Goal: Transaction & Acquisition: Purchase product/service

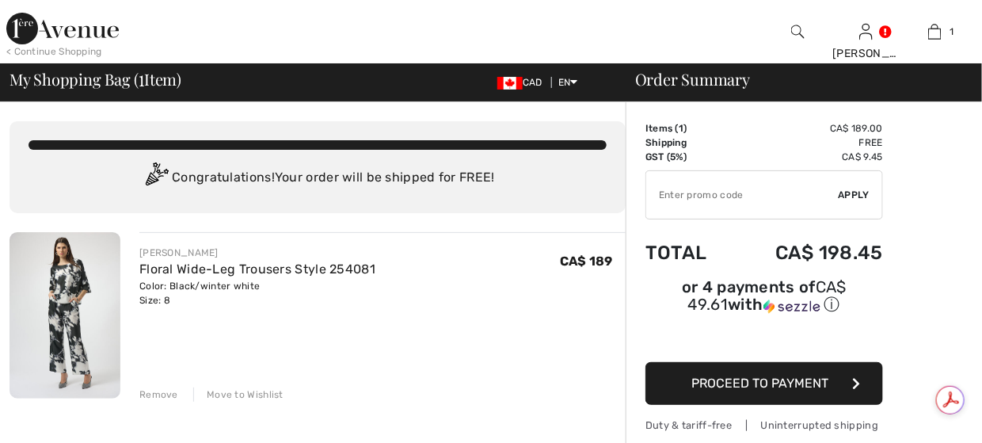
click at [29, 27] on img at bounding box center [62, 29] width 112 height 32
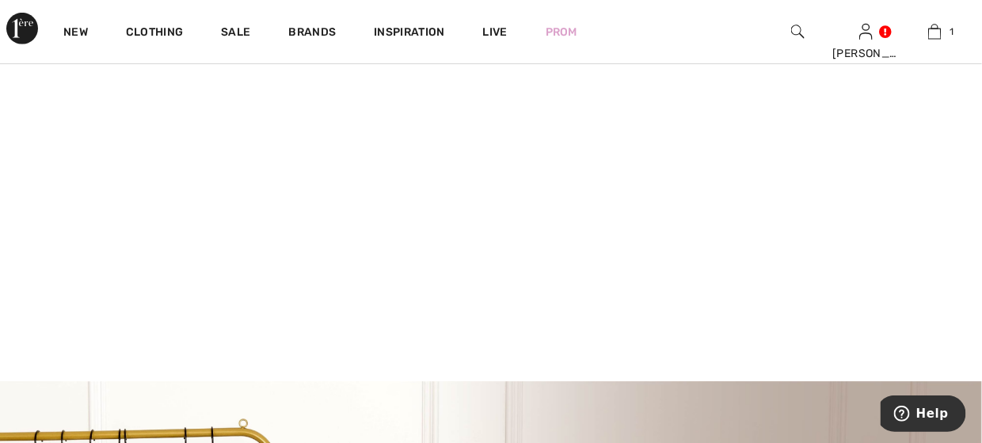
scroll to position [238, 0]
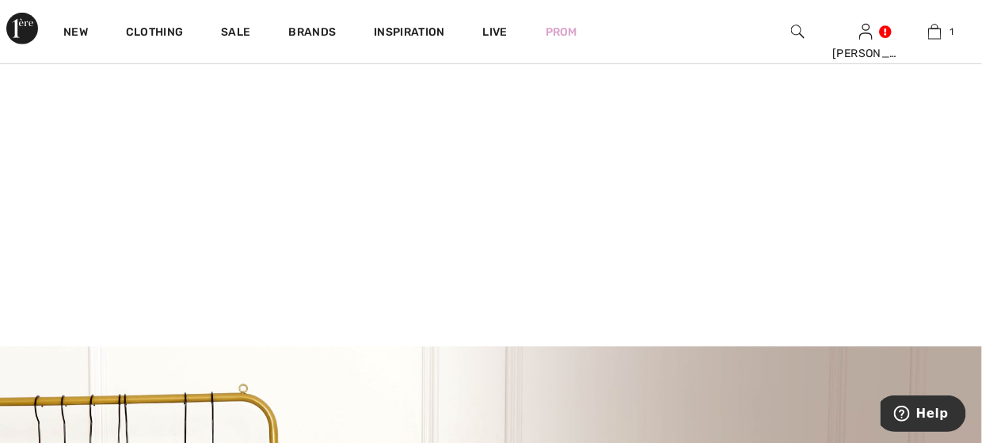
click at [201, 196] on video at bounding box center [491, 102] width 982 height 491
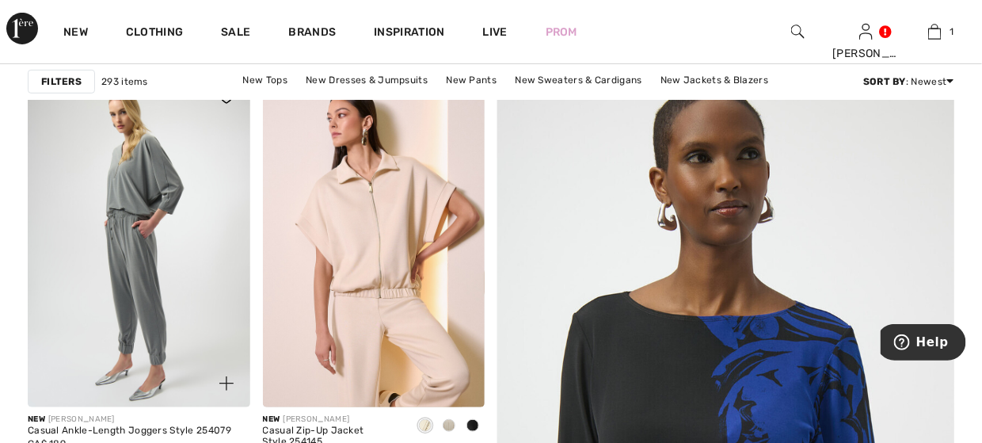
scroll to position [158, 0]
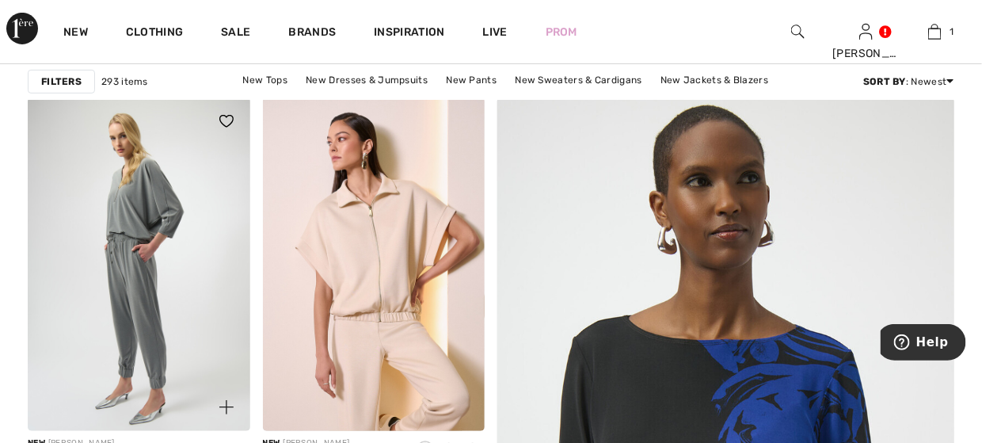
click at [144, 253] on img at bounding box center [139, 263] width 223 height 333
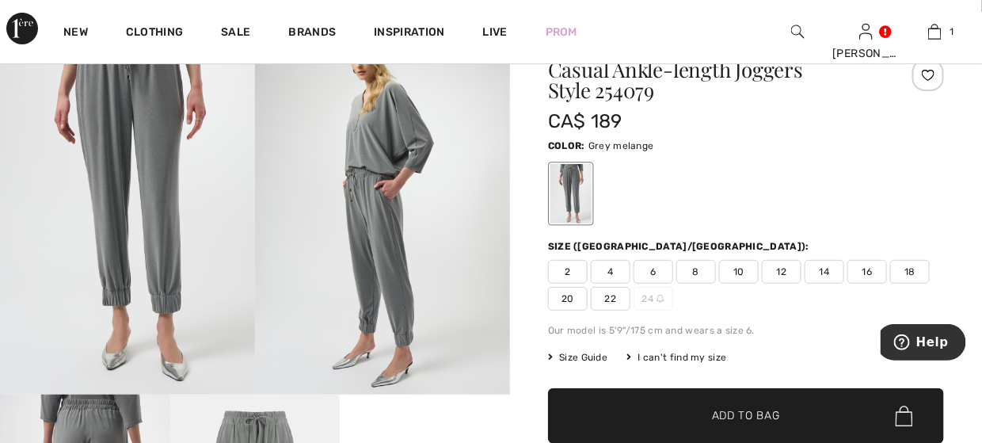
scroll to position [223, 0]
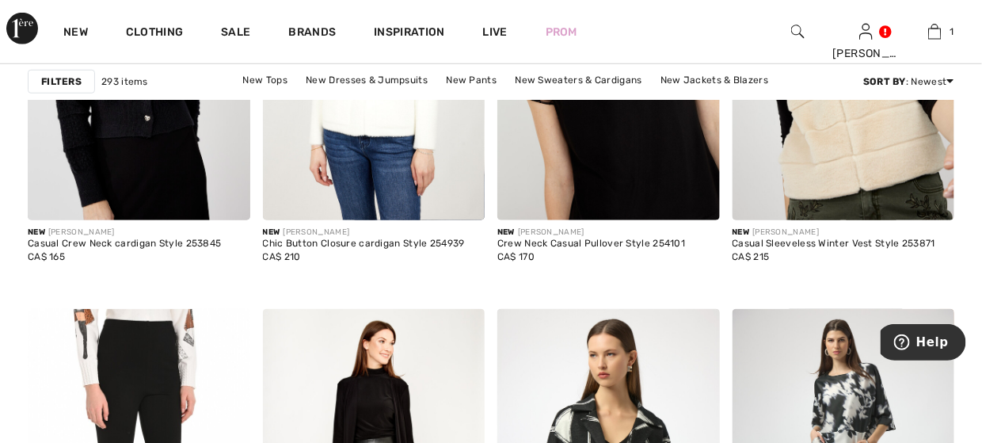
scroll to position [2218, 0]
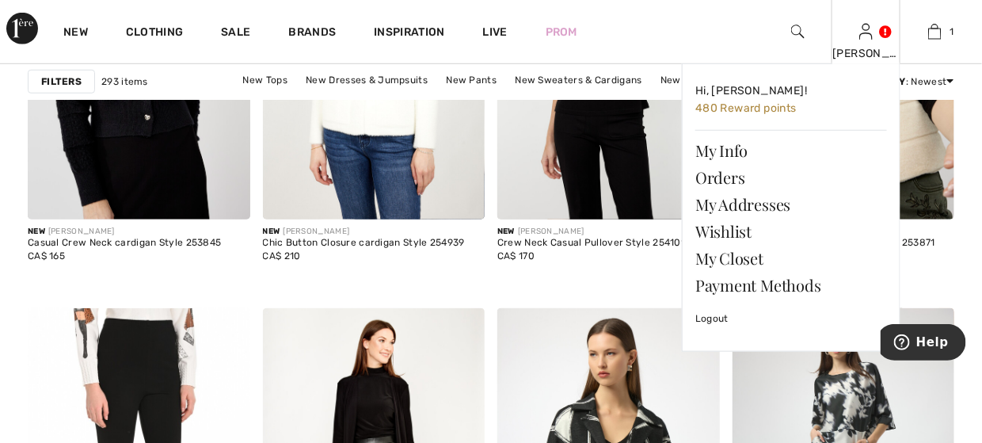
click at [860, 42] on div "Cheryl Hi, Cheryl! 480 Reward points My Info Orders My Addresses Wishlist My Cl…" at bounding box center [866, 31] width 69 height 63
click at [737, 231] on link "Wishlist" at bounding box center [791, 231] width 192 height 27
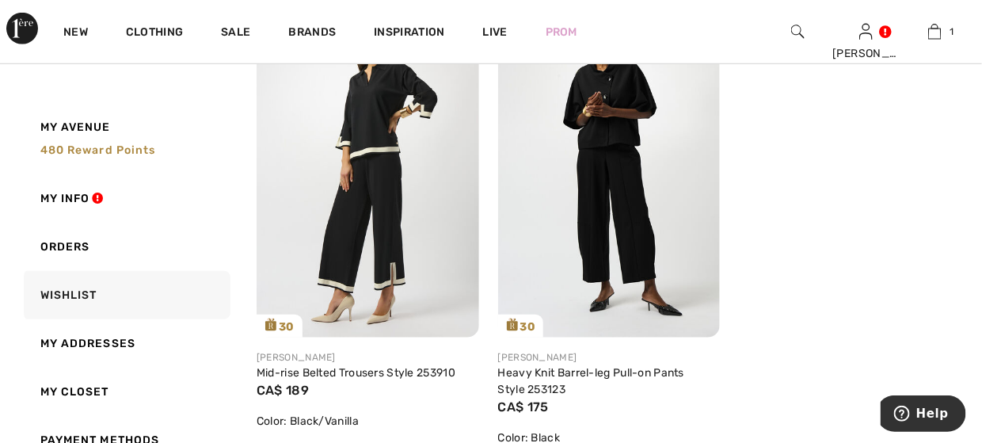
scroll to position [2179, 0]
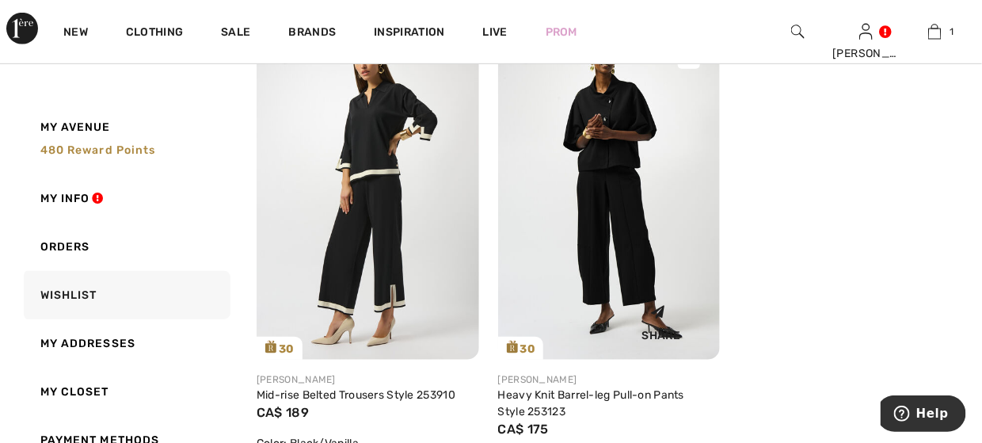
click at [598, 243] on img at bounding box center [609, 193] width 223 height 333
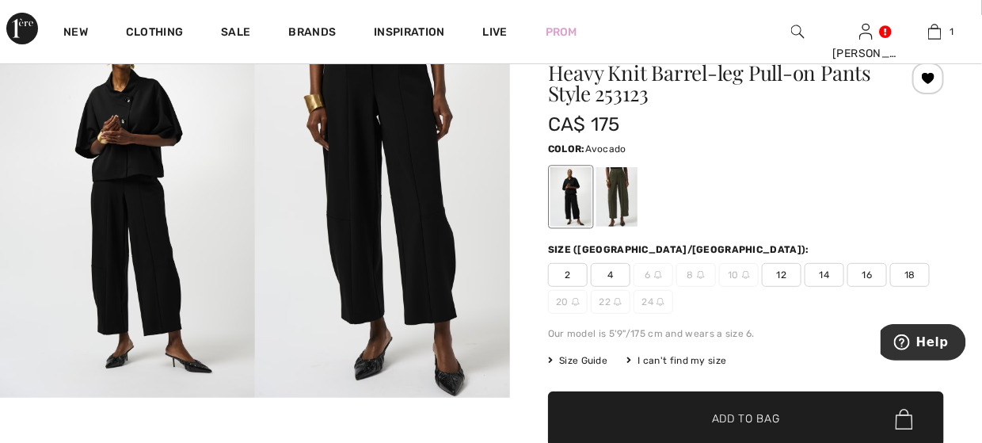
click at [629, 198] on div at bounding box center [616, 196] width 41 height 59
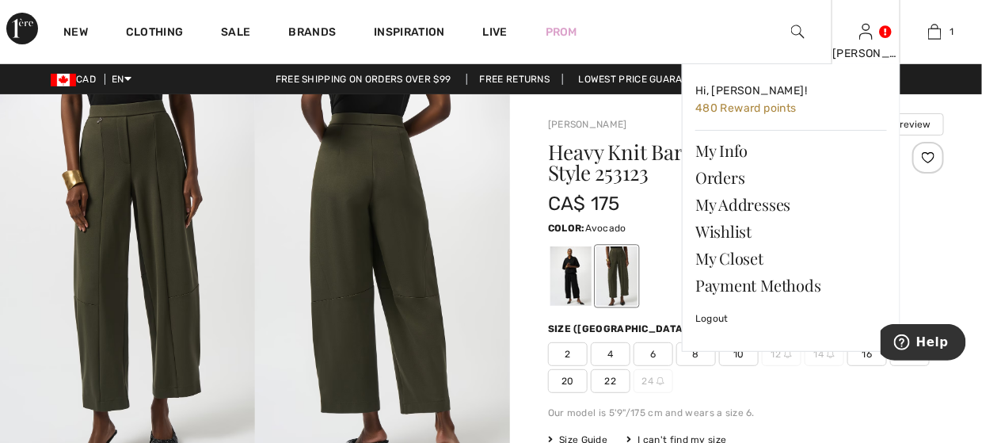
click at [872, 41] on img at bounding box center [865, 31] width 13 height 19
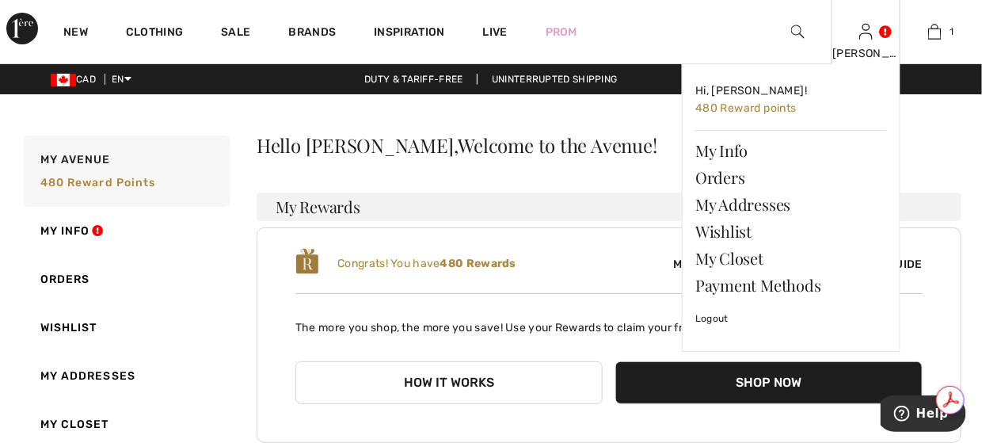
click at [854, 33] on div "[PERSON_NAME] Hi, [PERSON_NAME]! 480 Reward points My Info Orders My Addresses …" at bounding box center [866, 31] width 69 height 63
click at [735, 181] on link "Orders" at bounding box center [791, 177] width 192 height 27
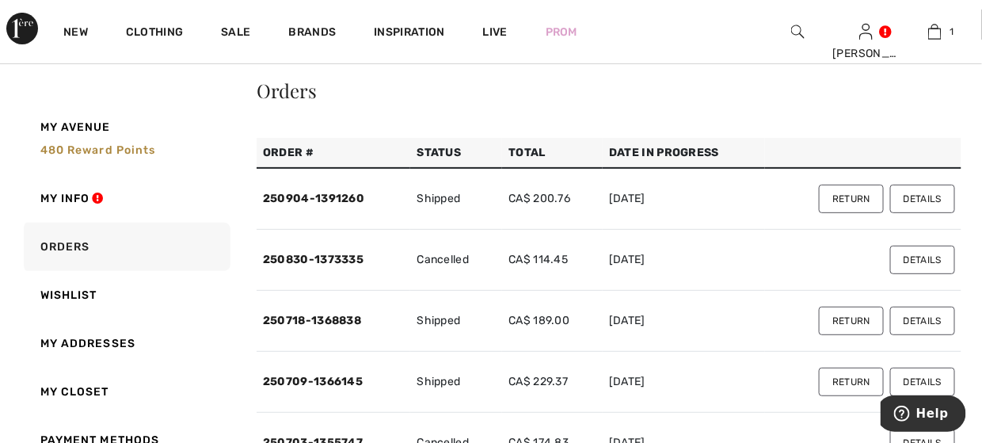
scroll to position [79, 0]
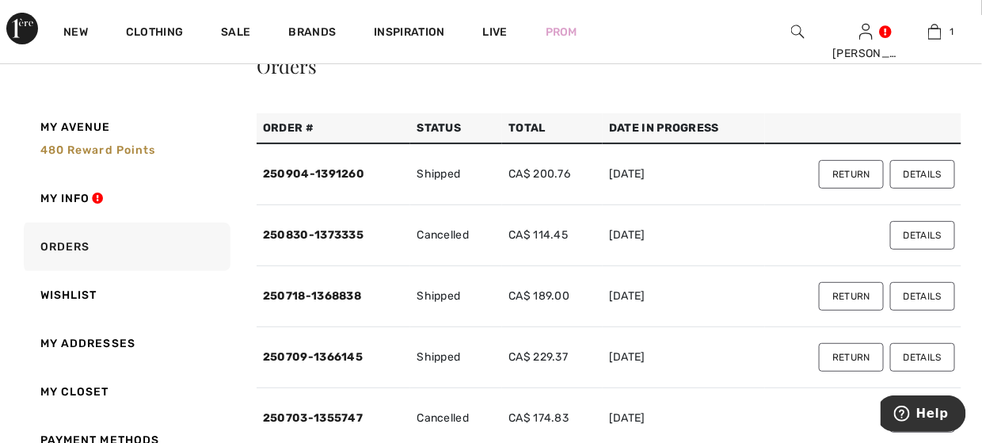
click at [911, 177] on button "Details" at bounding box center [922, 174] width 65 height 29
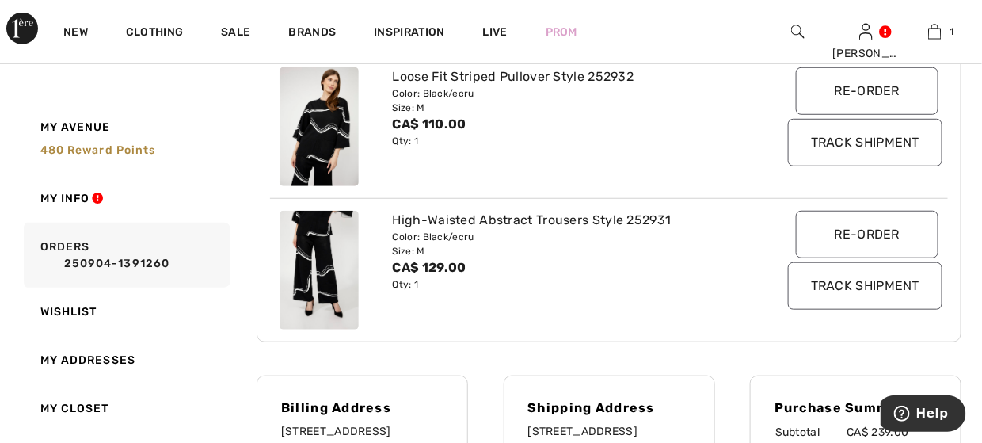
scroll to position [396, 0]
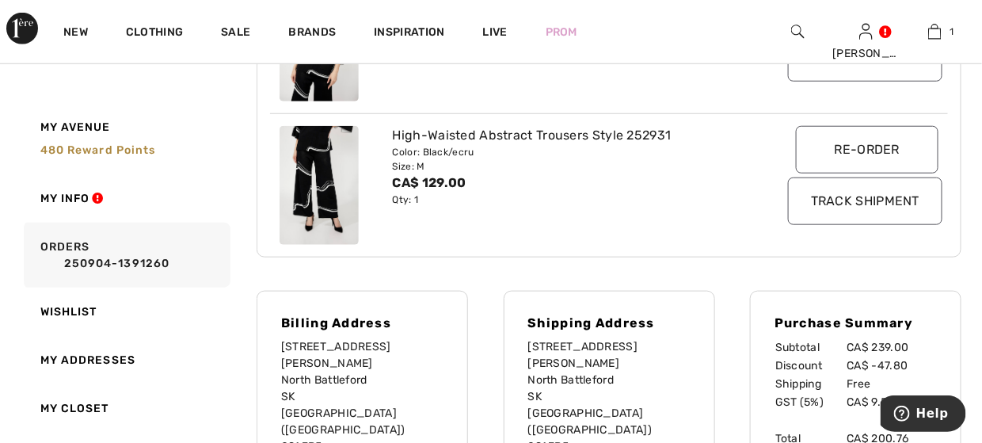
click at [343, 154] on img at bounding box center [319, 185] width 79 height 119
drag, startPoint x: 411, startPoint y: 206, endPoint x: 412, endPoint y: 193, distance: 12.7
click at [412, 195] on div "High-Waisted Abstract Trousers Style 252931 Color: Black/ecru Size: M CA$ 129.0…" at bounding box center [580, 185] width 395 height 119
click at [412, 186] on div "CA$ 129.00" at bounding box center [581, 182] width 376 height 19
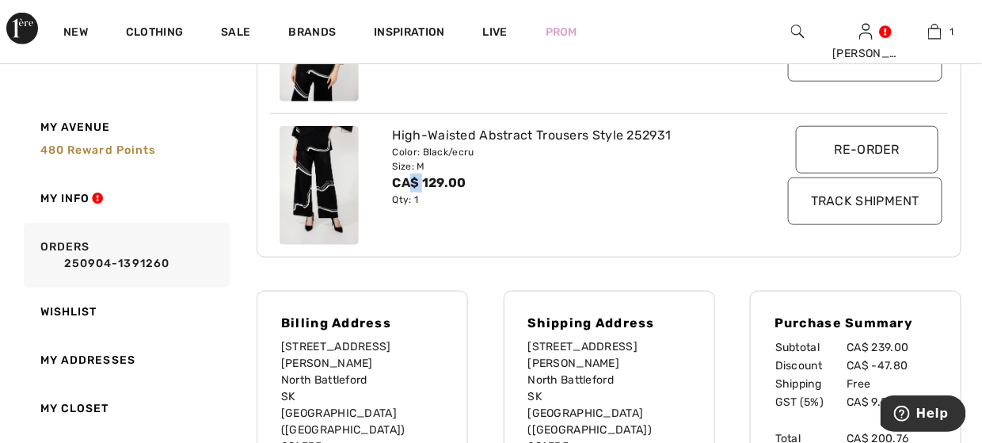
click at [412, 186] on div "CA$ 129.00" at bounding box center [581, 182] width 376 height 19
click at [415, 132] on div "High-Waisted Abstract Trousers Style 252931" at bounding box center [581, 135] width 376 height 19
click at [324, 149] on img at bounding box center [319, 185] width 79 height 119
drag, startPoint x: 324, startPoint y: 149, endPoint x: 501, endPoint y: 149, distance: 177.4
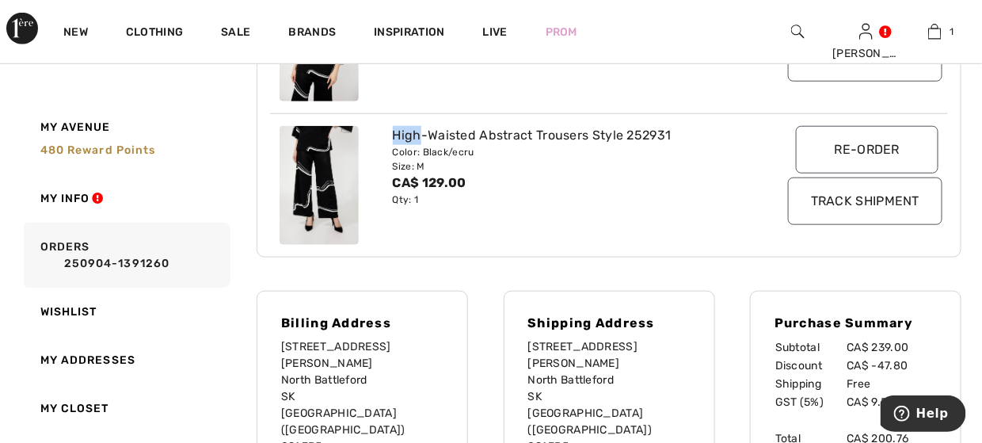
click at [343, 149] on img at bounding box center [319, 185] width 79 height 119
click at [592, 142] on div "High-Waisted Abstract Trousers Style 252931" at bounding box center [581, 135] width 376 height 19
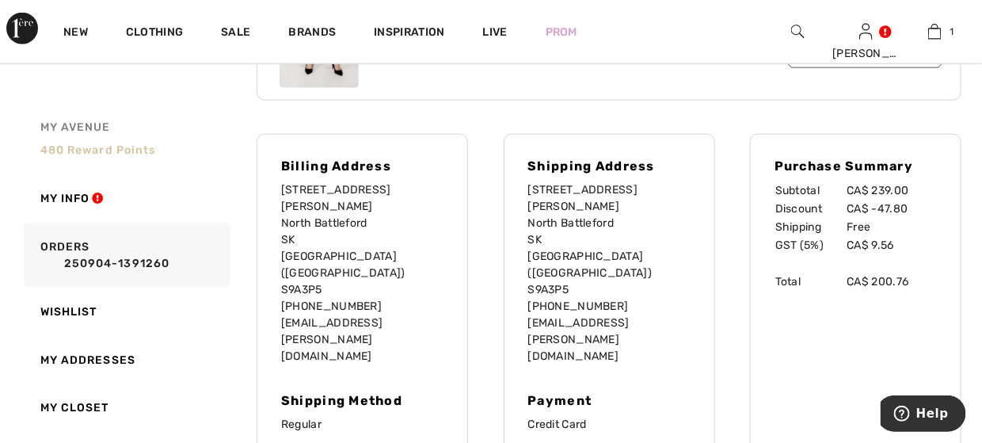
scroll to position [554, 0]
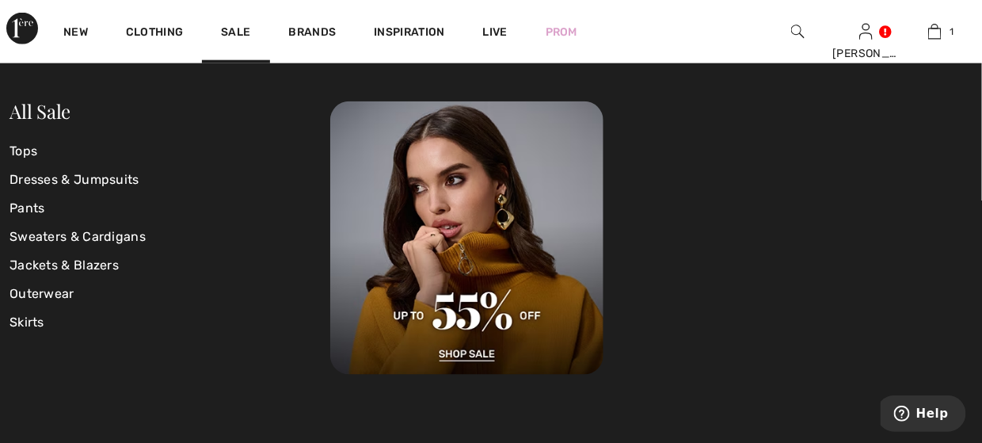
click at [250, 36] on div "Sale" at bounding box center [235, 31] width 67 height 63
click at [230, 34] on link "Sale" at bounding box center [235, 33] width 29 height 17
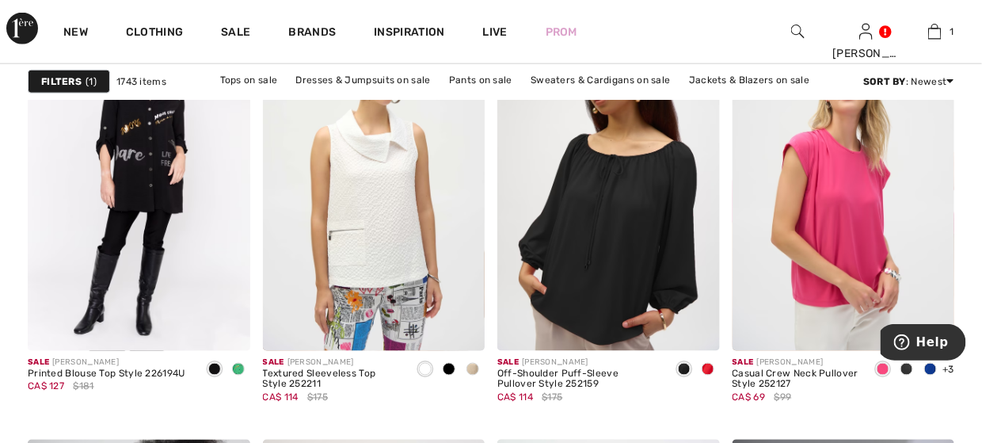
scroll to position [4436, 0]
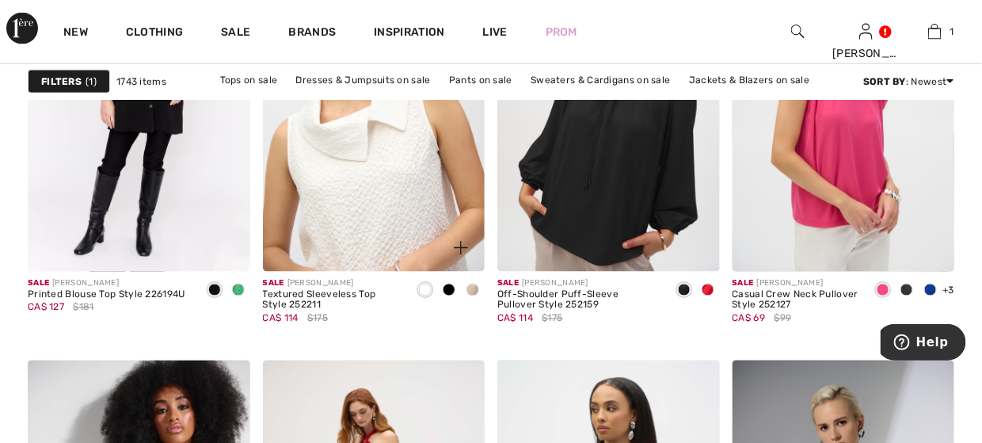
click at [403, 152] on img at bounding box center [374, 104] width 223 height 333
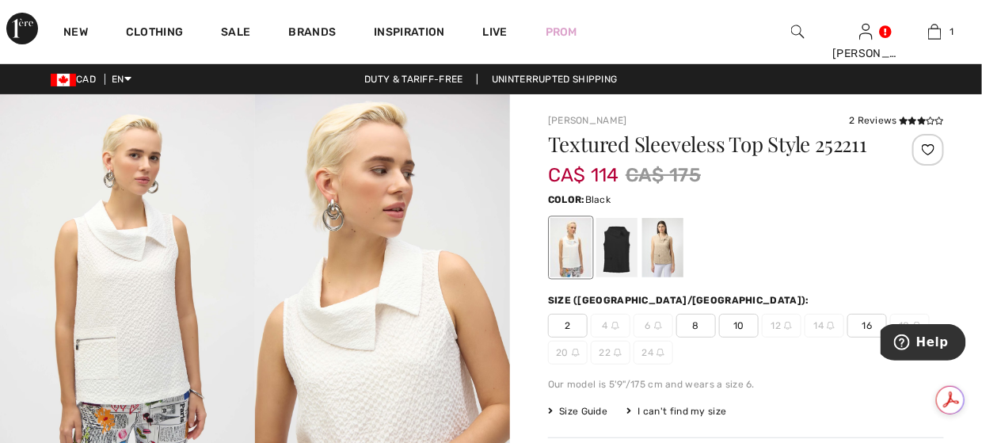
click at [603, 236] on div at bounding box center [616, 247] width 41 height 59
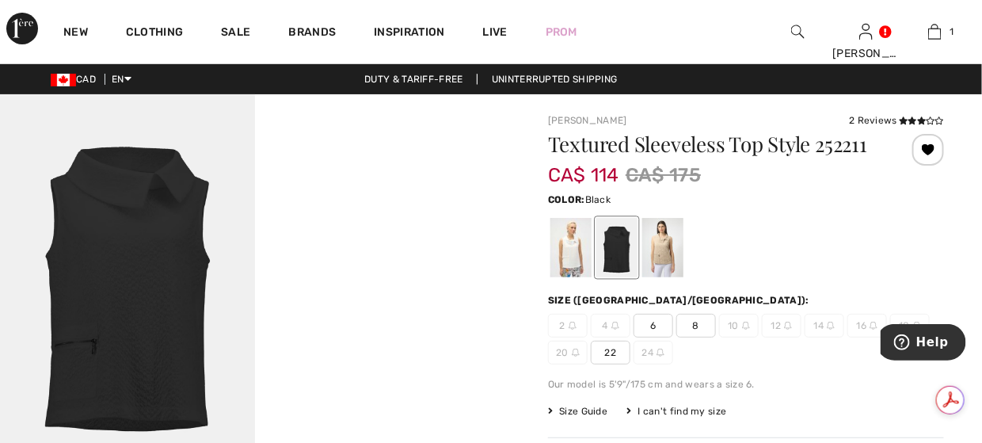
click at [696, 327] on span "8" at bounding box center [696, 326] width 40 height 24
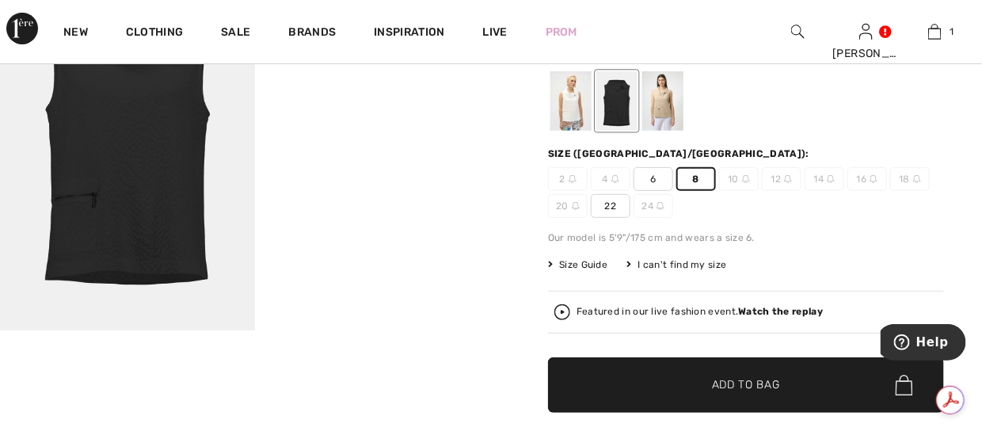
scroll to position [158, 0]
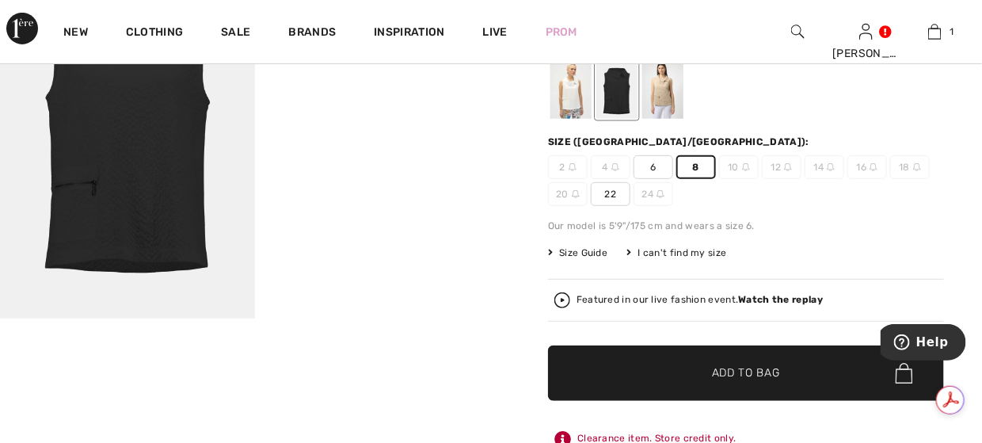
click at [761, 369] on span "Add to Bag" at bounding box center [746, 373] width 68 height 17
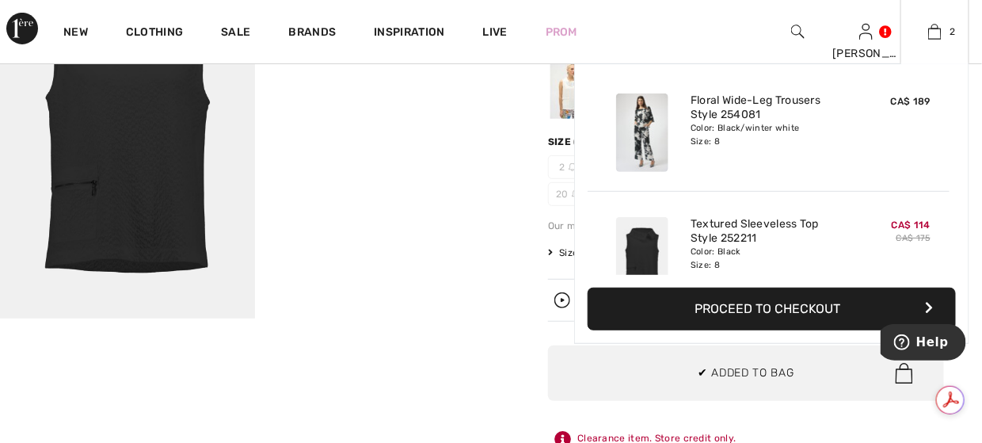
scroll to position [0, 0]
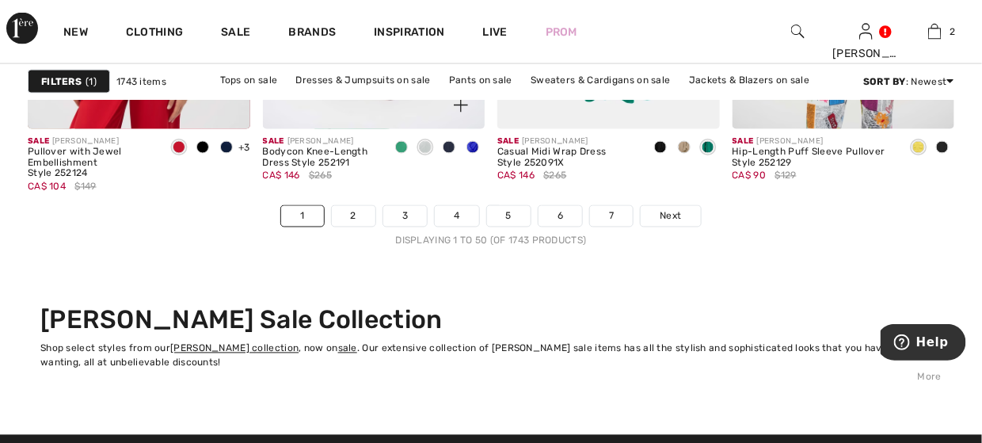
scroll to position [6416, 0]
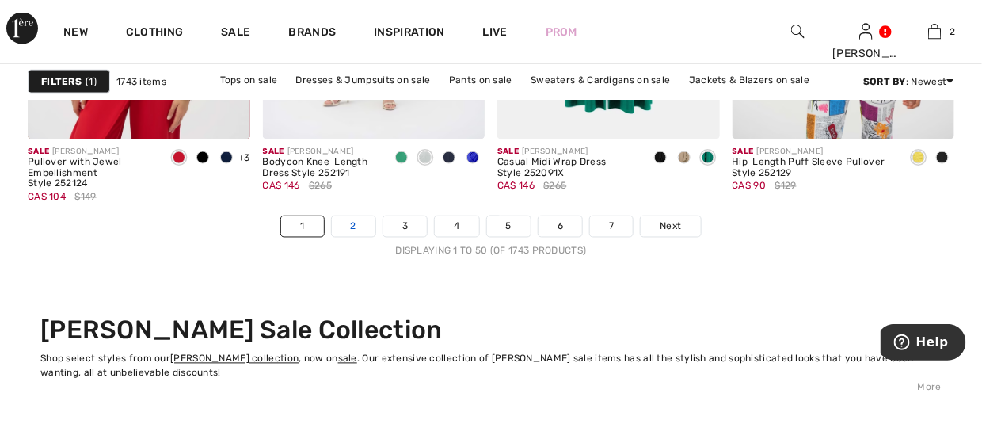
click at [366, 226] on link "2" at bounding box center [354, 226] width 44 height 21
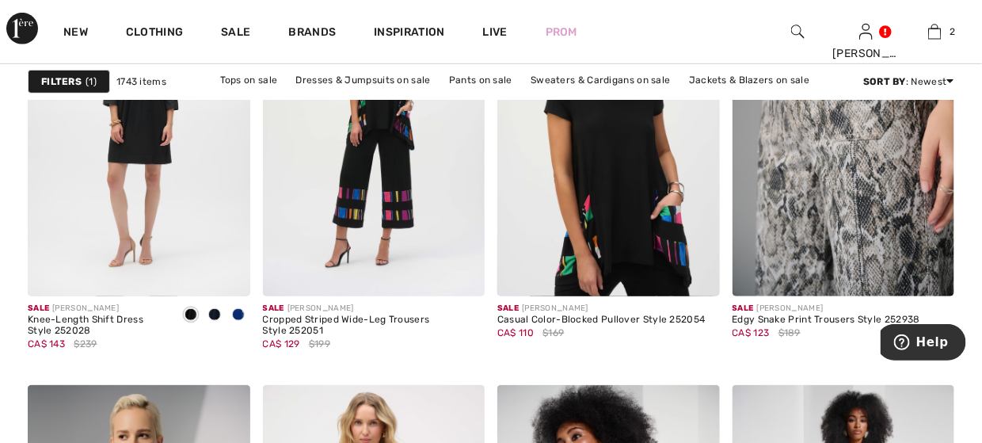
scroll to position [5861, 0]
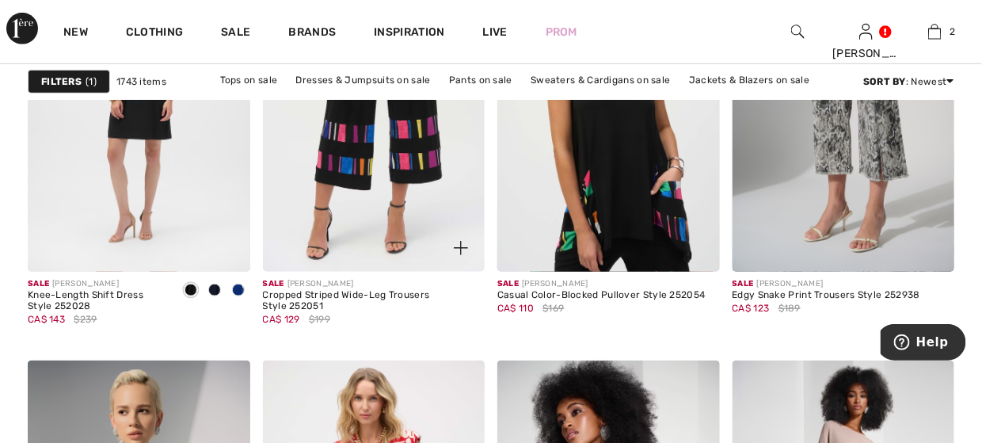
click at [425, 174] on img at bounding box center [374, 104] width 223 height 333
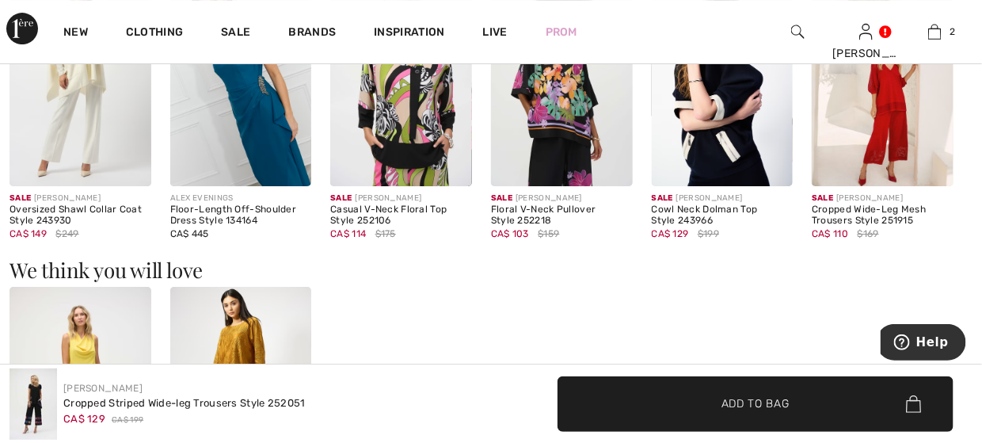
scroll to position [1663, 0]
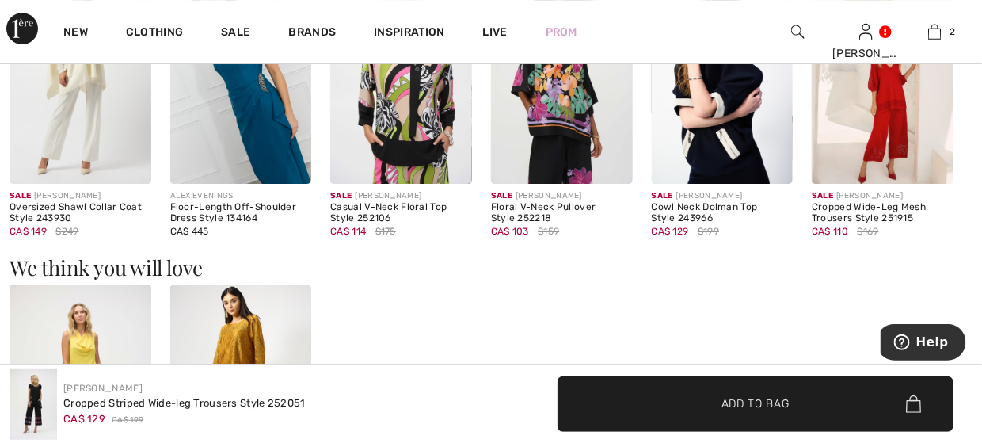
click at [714, 158] on img at bounding box center [723, 77] width 142 height 212
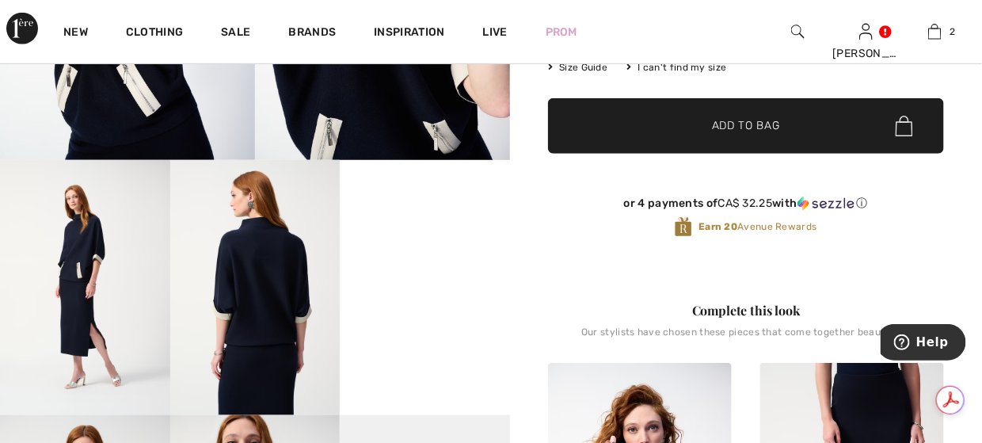
click at [410, 245] on video "Your browser does not support the video tag." at bounding box center [425, 202] width 170 height 85
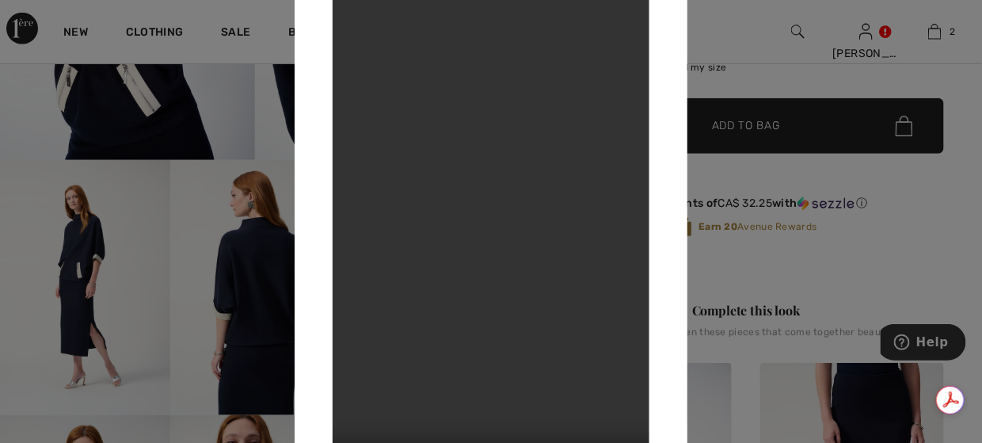
click at [98, 255] on div at bounding box center [491, 221] width 982 height 443
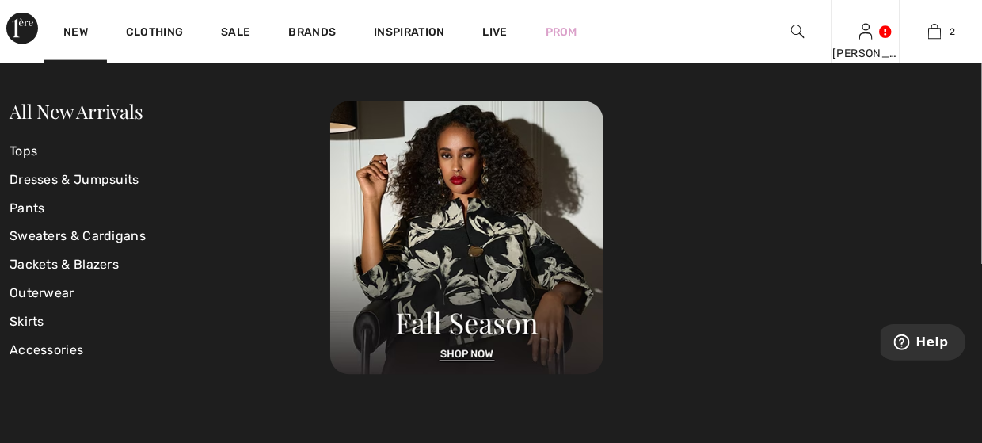
scroll to position [634, 0]
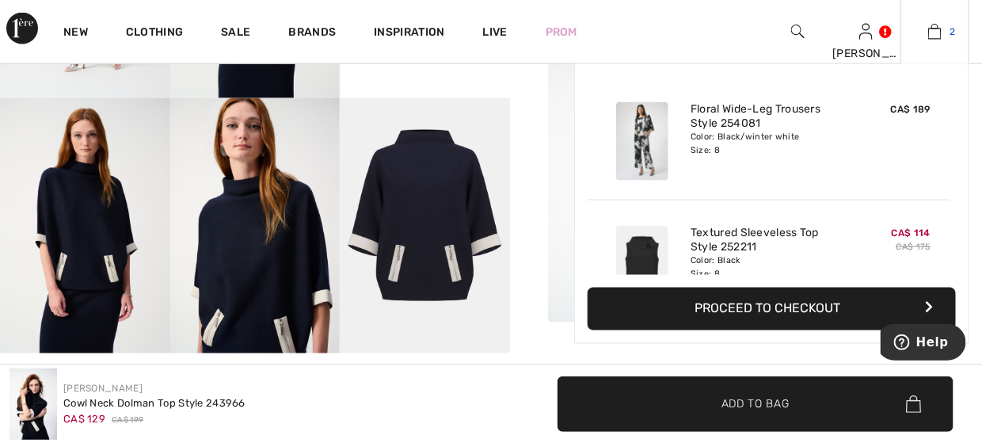
click at [943, 27] on link "2" at bounding box center [934, 31] width 67 height 19
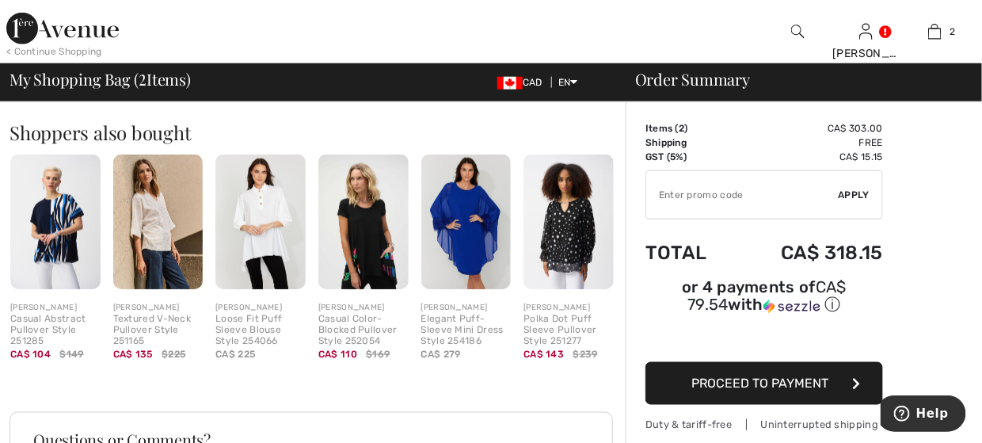
scroll to position [554, 0]
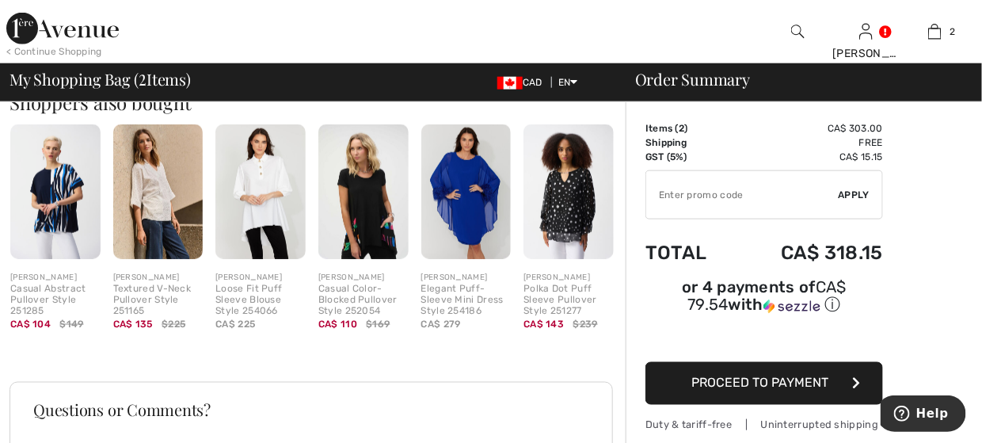
click at [342, 232] on img at bounding box center [363, 191] width 90 height 135
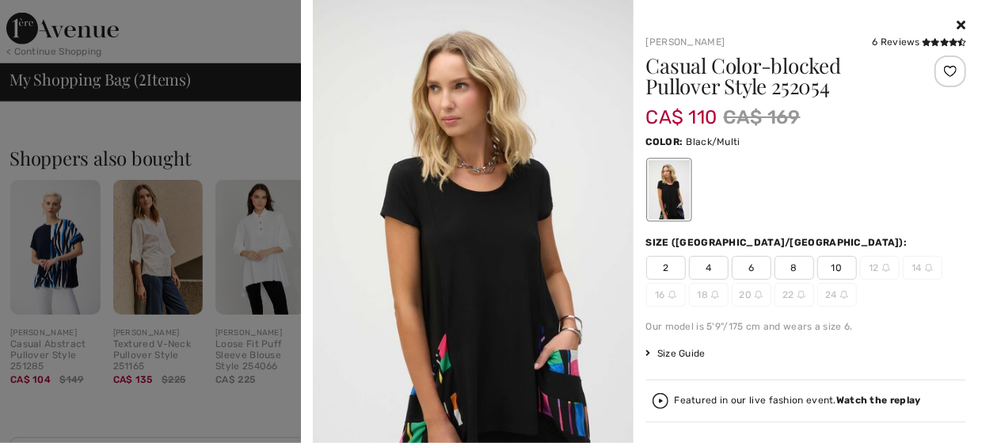
scroll to position [475, 0]
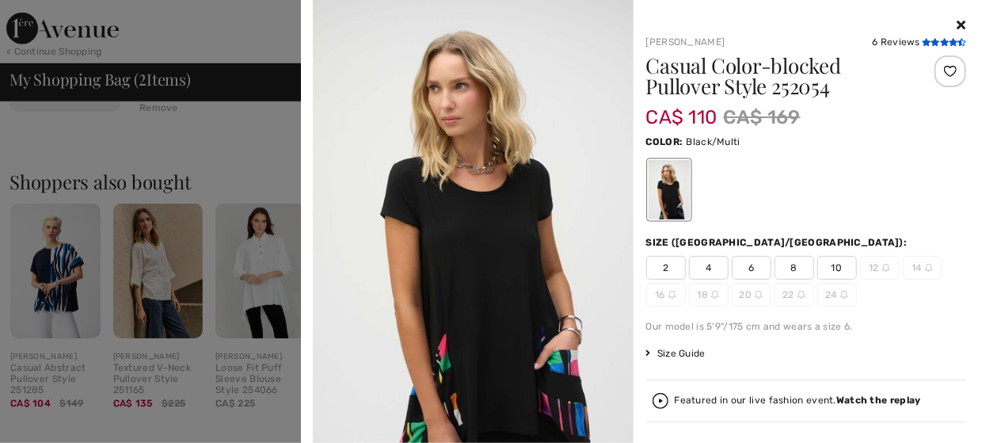
click at [931, 40] on icon at bounding box center [935, 42] width 9 height 8
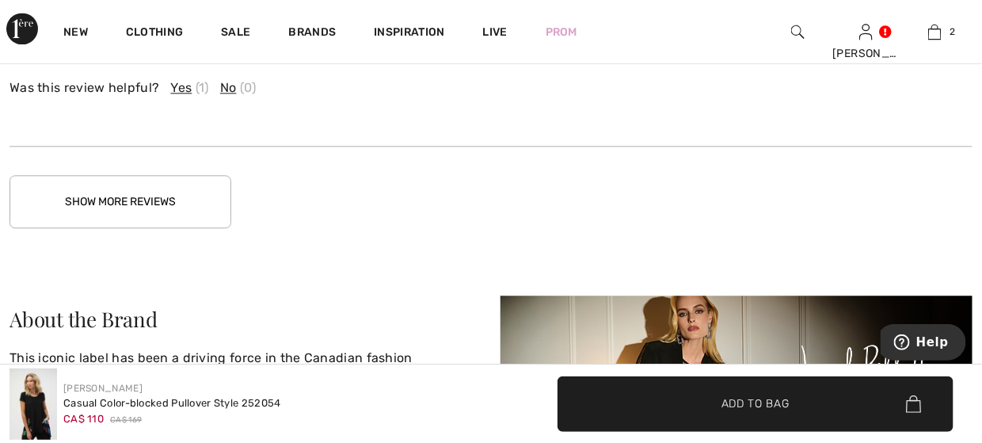
scroll to position [3010, 0]
